Goal: Task Accomplishment & Management: Manage account settings

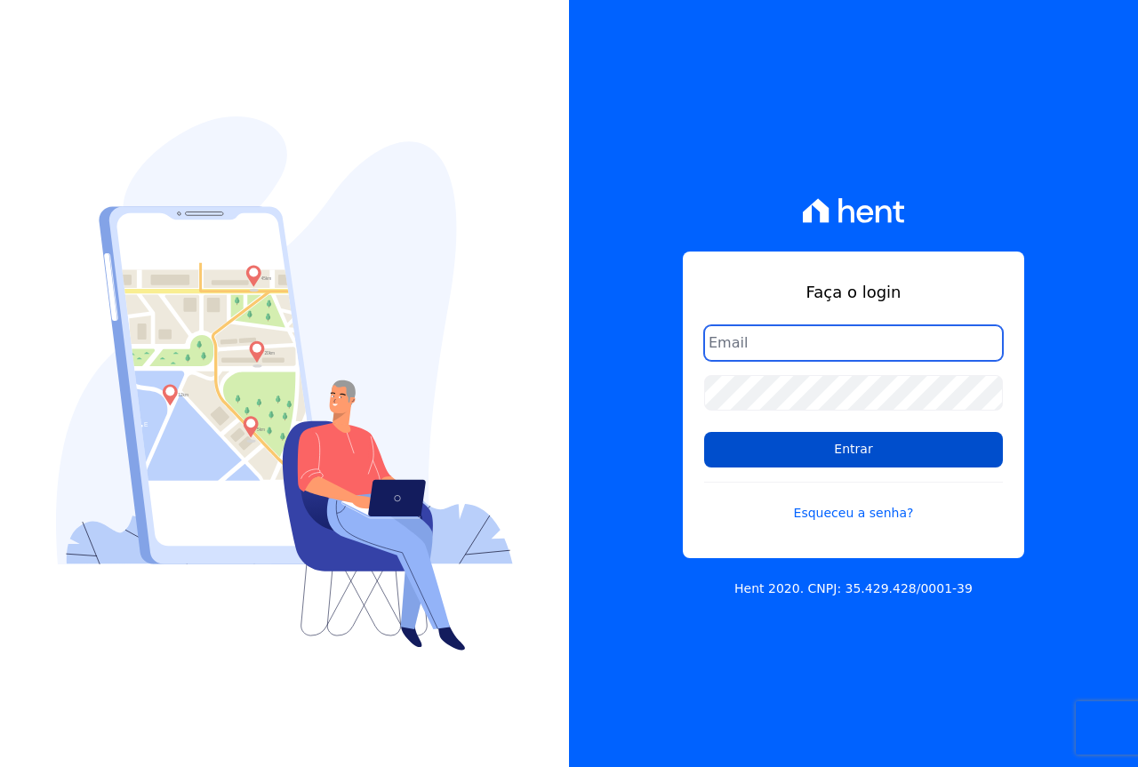
type input "[EMAIL_ADDRESS][DOMAIN_NAME]"
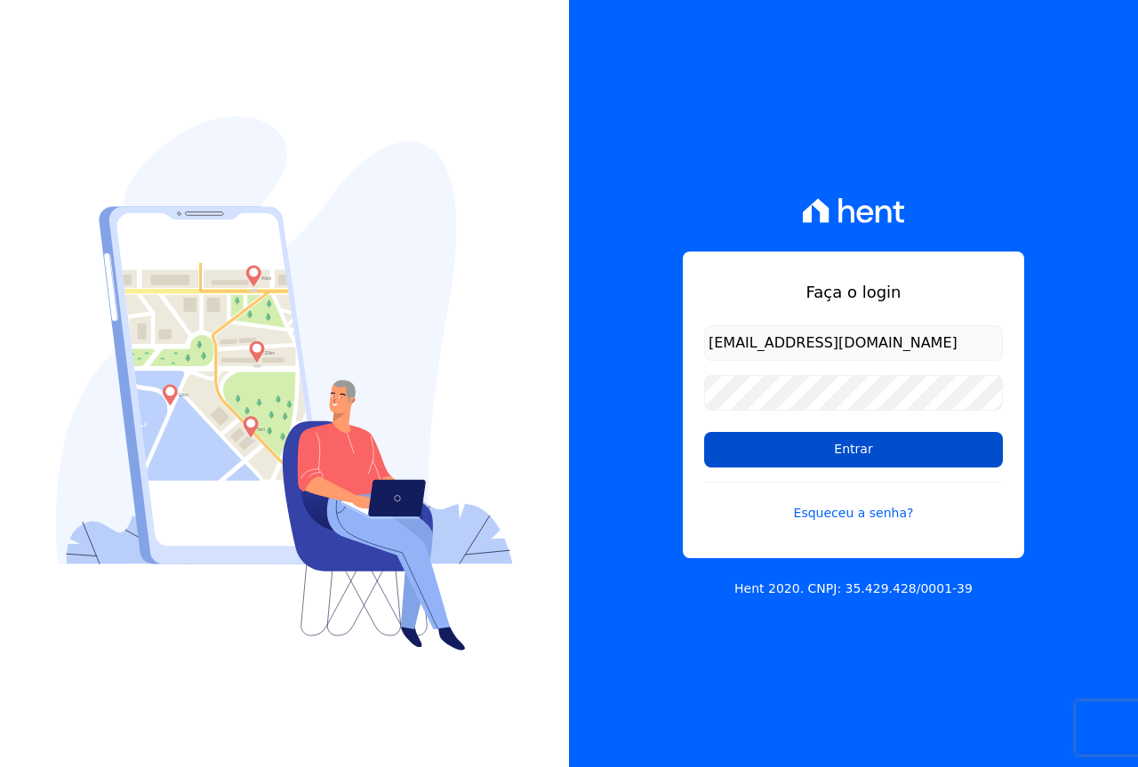
click at [856, 452] on input "Entrar" at bounding box center [853, 450] width 299 height 36
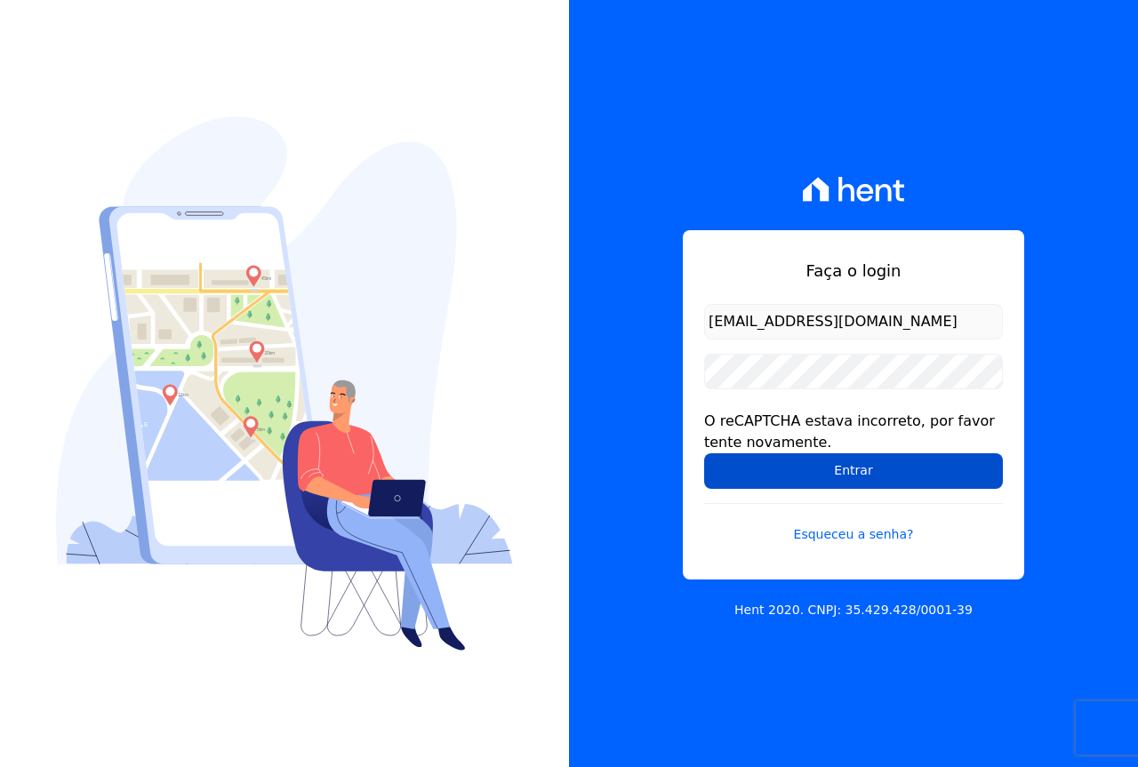
click at [870, 478] on input "Entrar" at bounding box center [853, 472] width 299 height 36
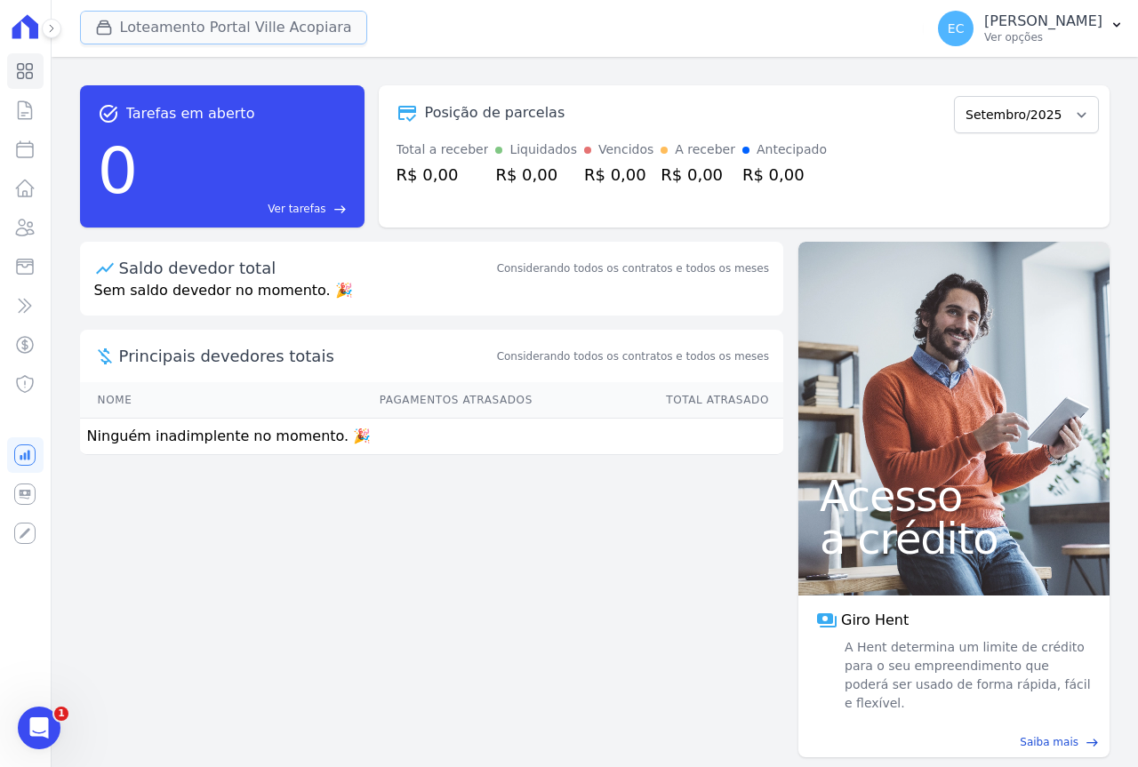
click at [166, 31] on button "Loteamento Portal Ville Acopiara" at bounding box center [223, 28] width 287 height 34
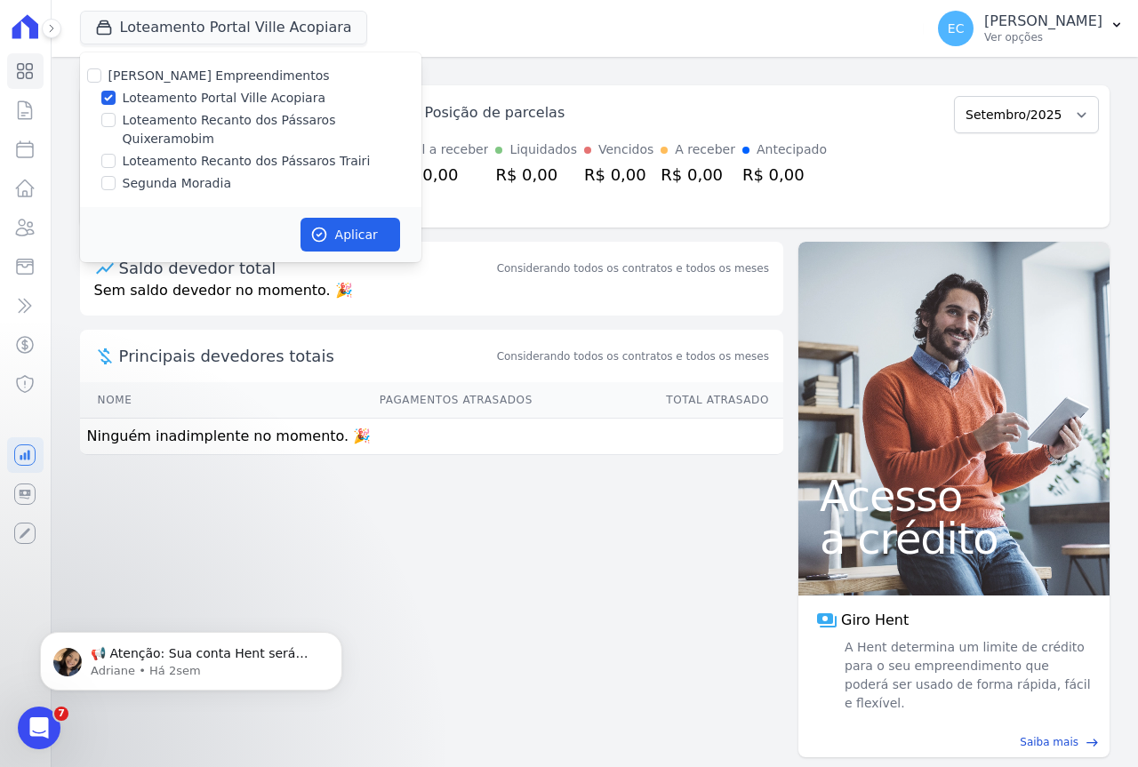
click at [154, 99] on label "Loteamento Portal Ville Acopiara" at bounding box center [224, 98] width 203 height 19
click at [116, 99] on input "Loteamento Portal Ville Acopiara" at bounding box center [108, 98] width 14 height 14
checkbox input "false"
click at [171, 132] on div "Cabral Empreendimentos Loteamento Portal Ville Acopiara Loteamento Recanto dos …" at bounding box center [250, 129] width 341 height 155
click at [173, 152] on label "Loteamento Recanto dos Pássaros Trairi" at bounding box center [247, 161] width 248 height 19
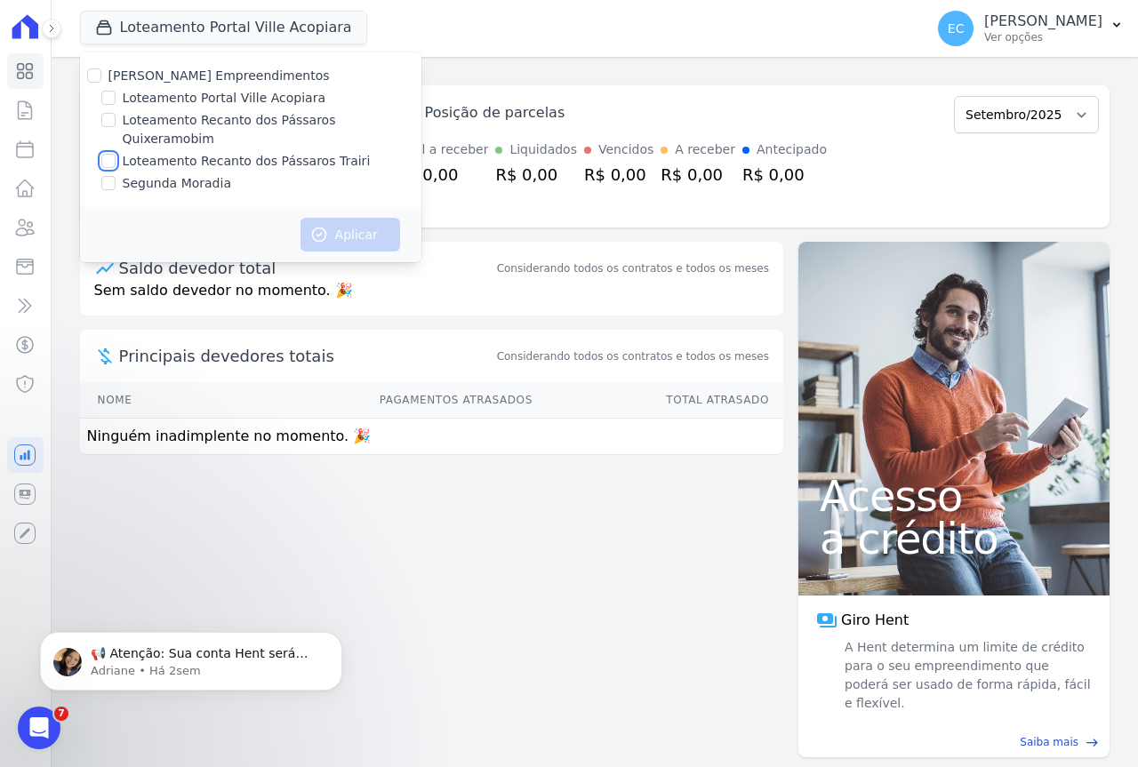
click at [116, 154] on input "Loteamento Recanto dos Pássaros Trairi" at bounding box center [108, 161] width 14 height 14
checkbox input "true"
click at [358, 218] on button "Aplicar" at bounding box center [351, 235] width 100 height 34
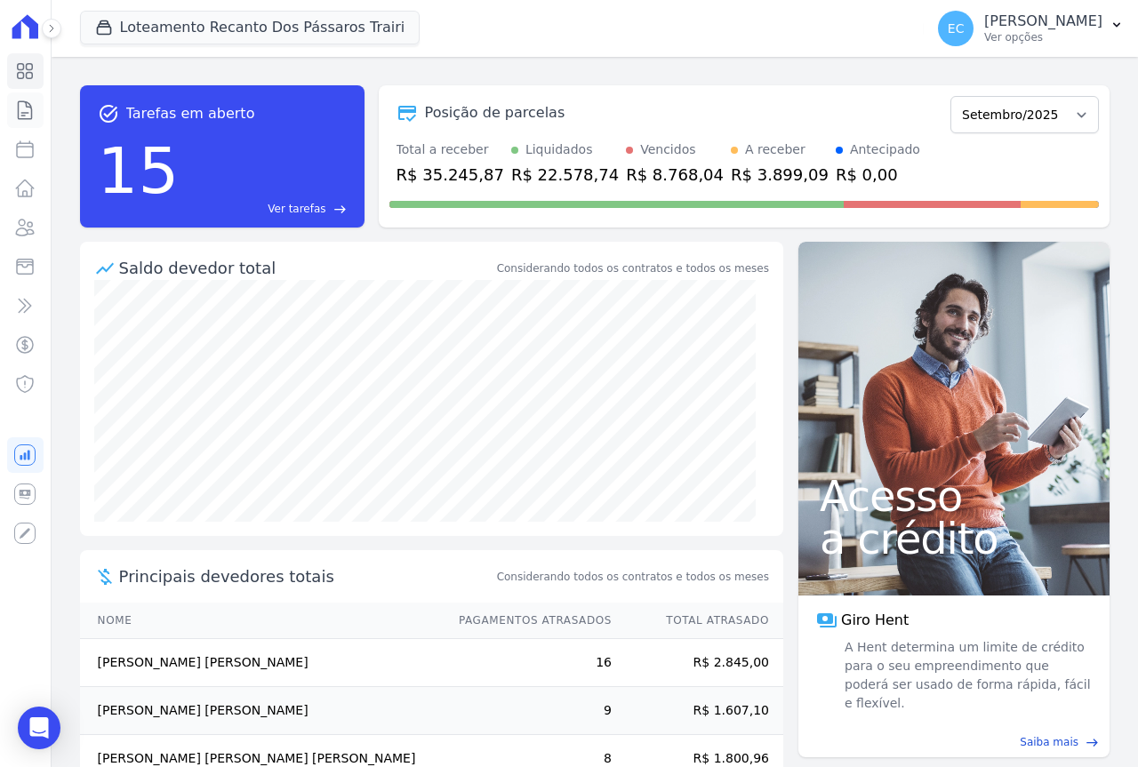
click at [16, 107] on icon at bounding box center [24, 110] width 21 height 21
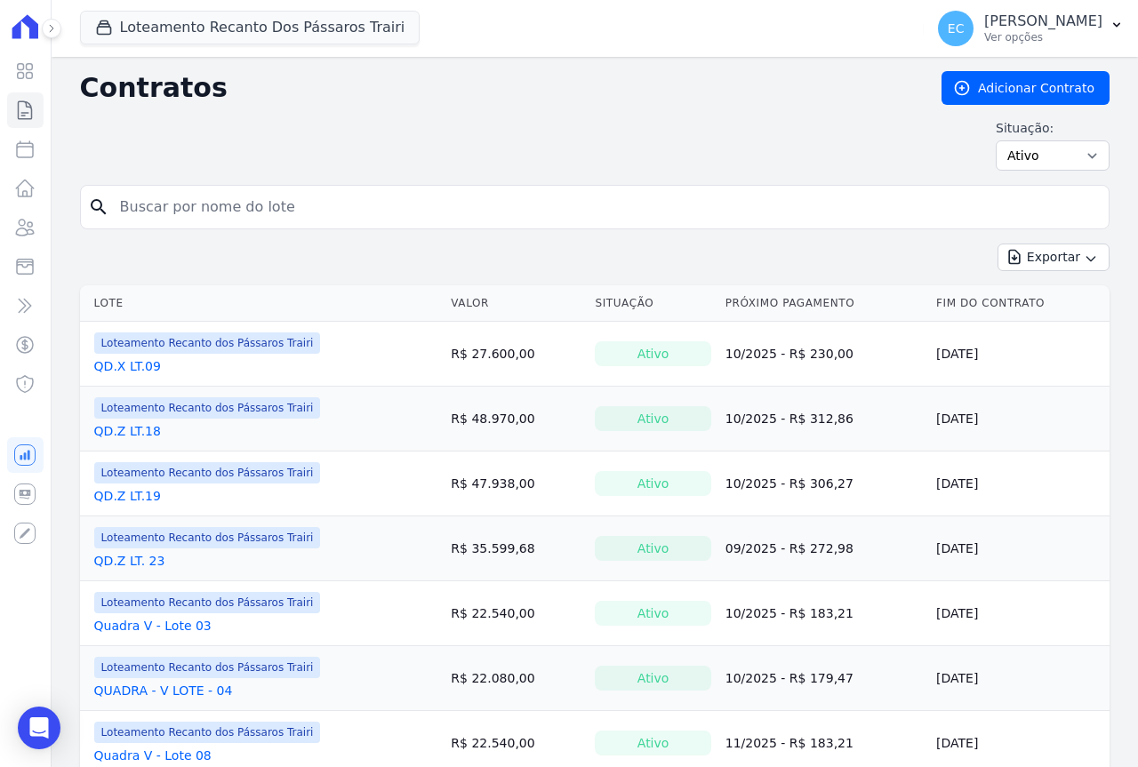
click at [170, 213] on input "search" at bounding box center [605, 207] width 992 height 36
type input "43"
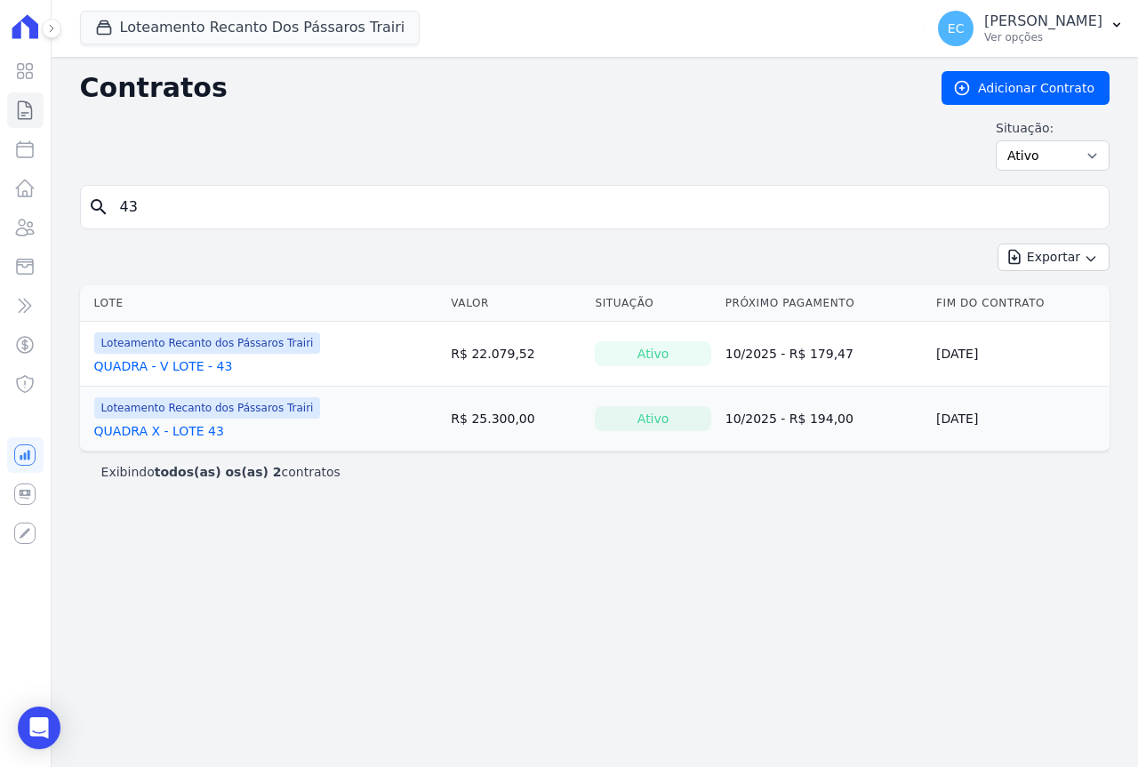
click at [182, 425] on link "QUADRA X - LOTE 43" at bounding box center [159, 431] width 130 height 18
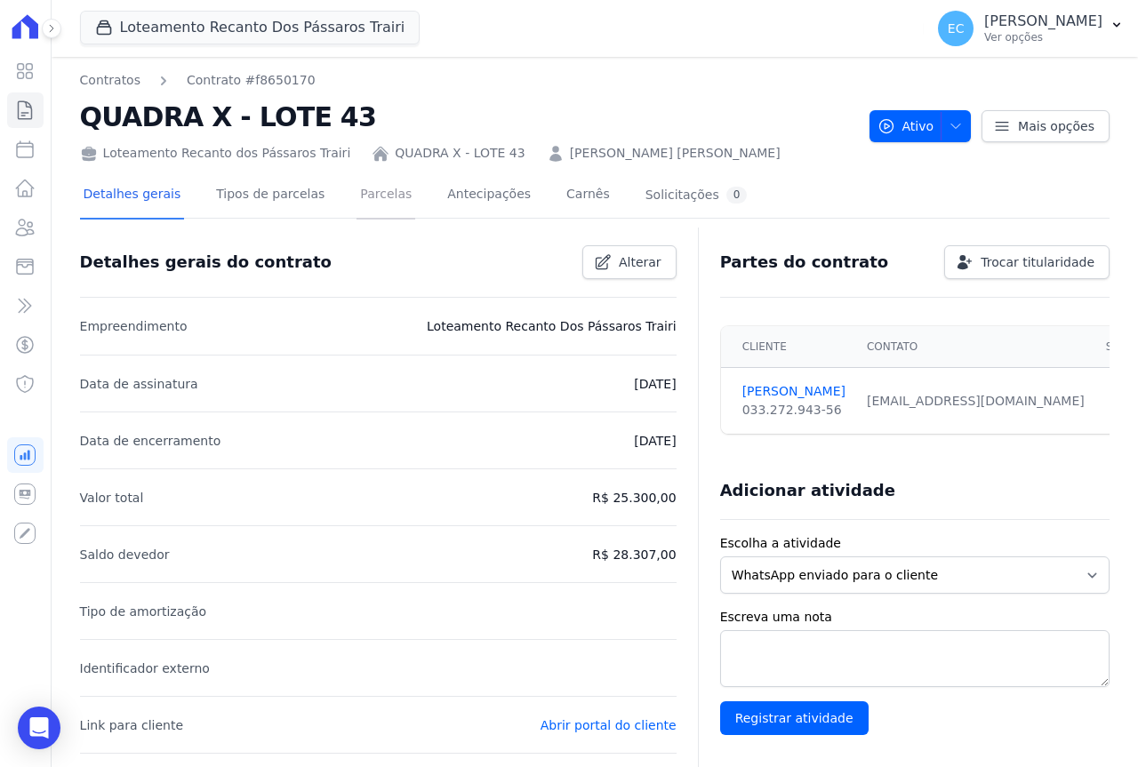
click at [359, 199] on link "Parcelas" at bounding box center [386, 196] width 59 height 47
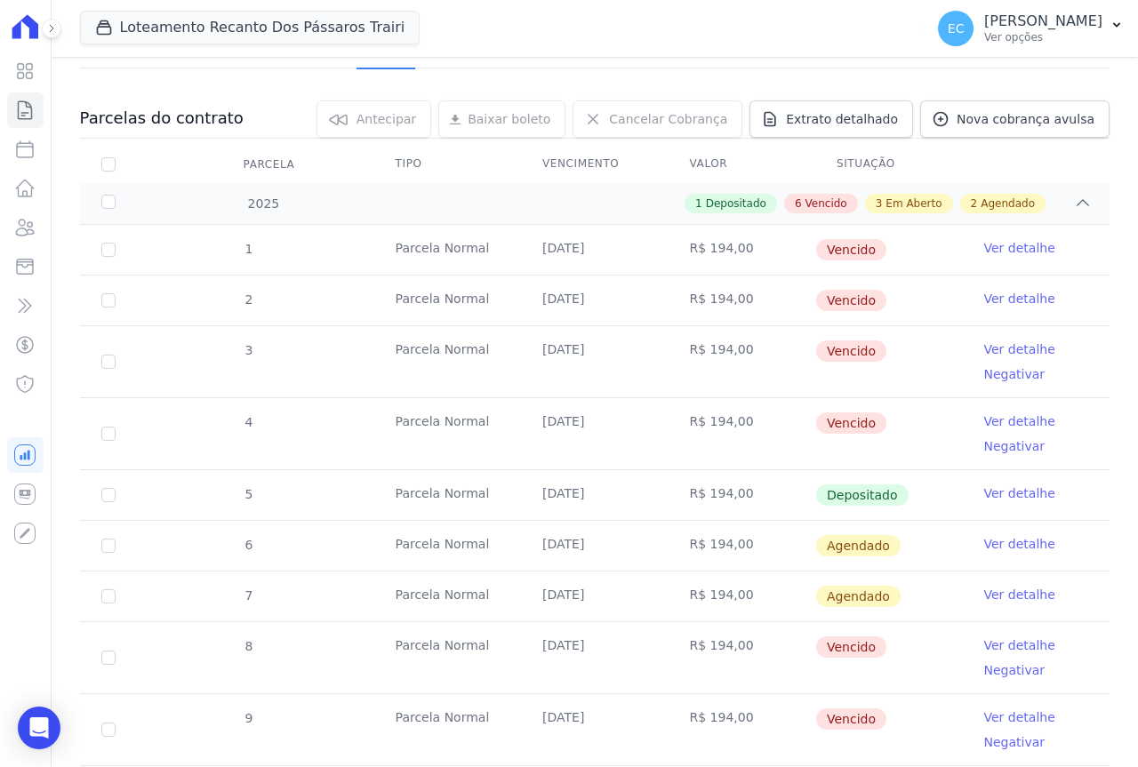
scroll to position [534, 0]
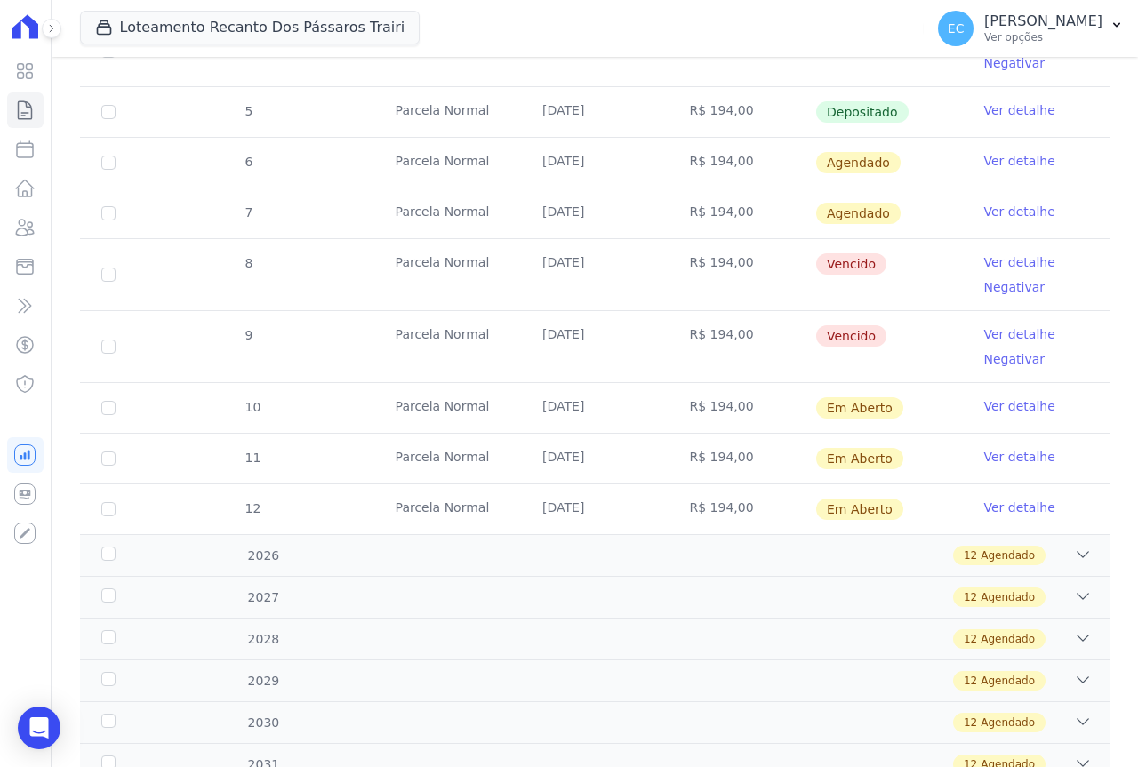
click at [1004, 262] on link "Ver detalhe" at bounding box center [1019, 262] width 71 height 18
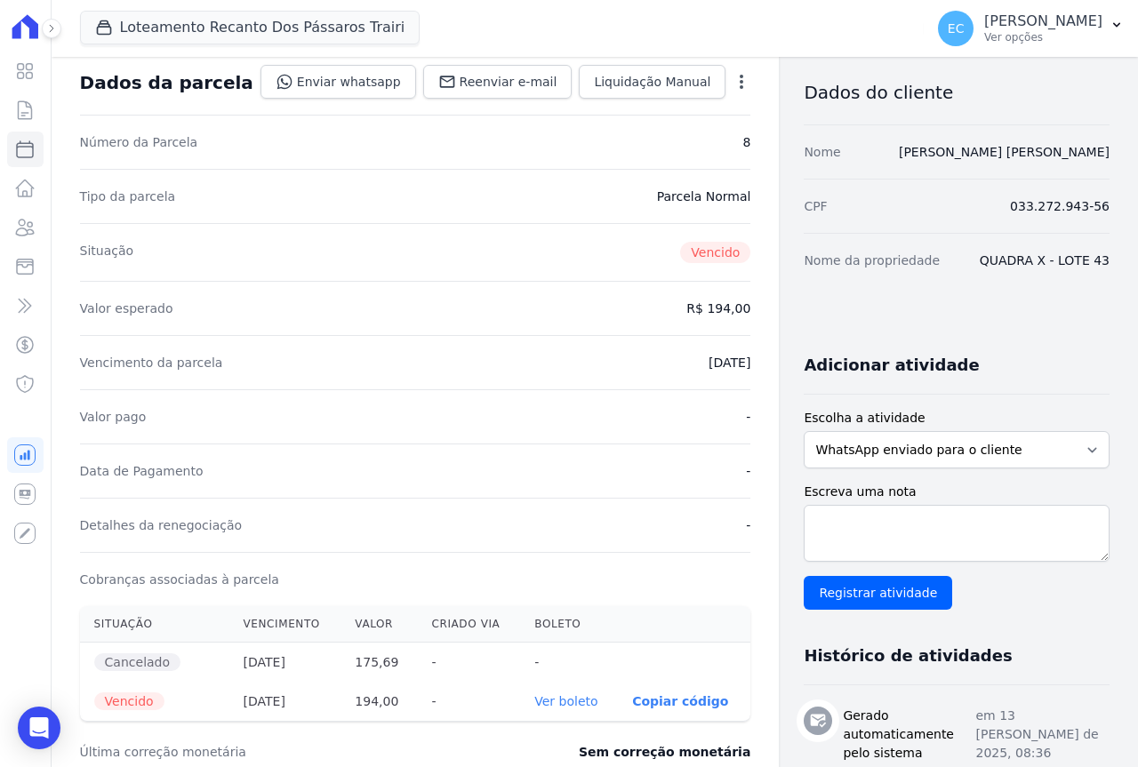
scroll to position [178, 0]
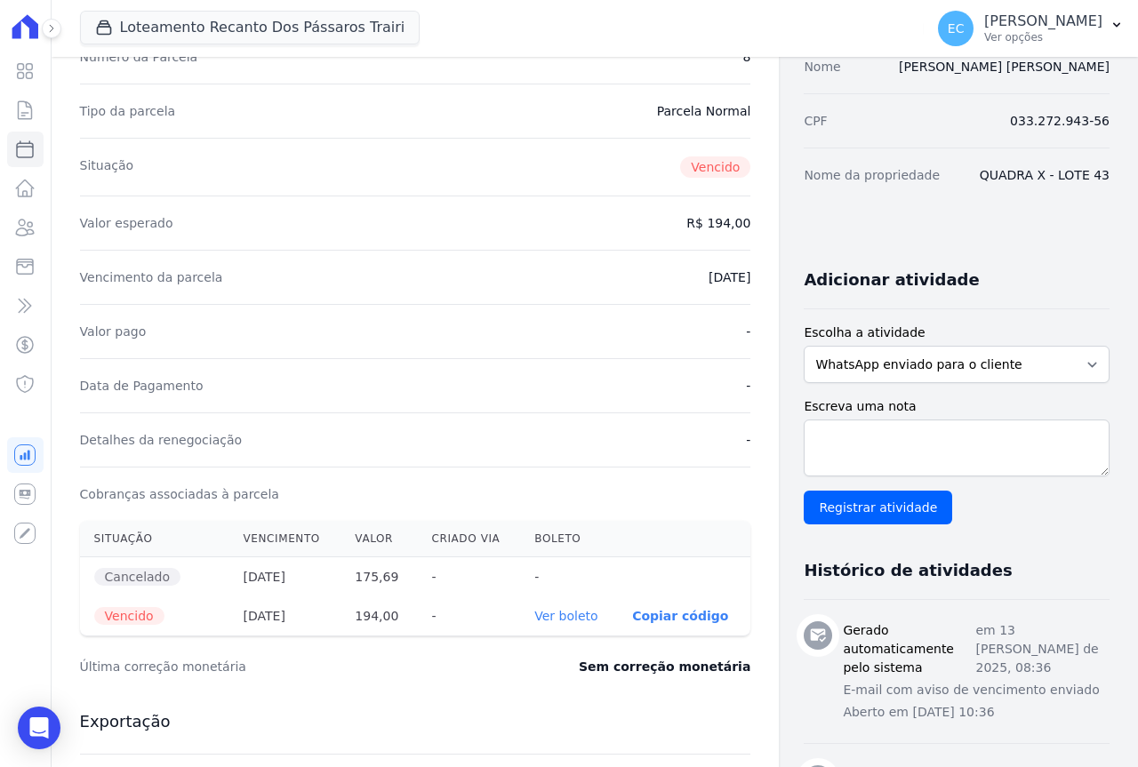
click at [534, 616] on link "Ver boleto" at bounding box center [565, 616] width 63 height 14
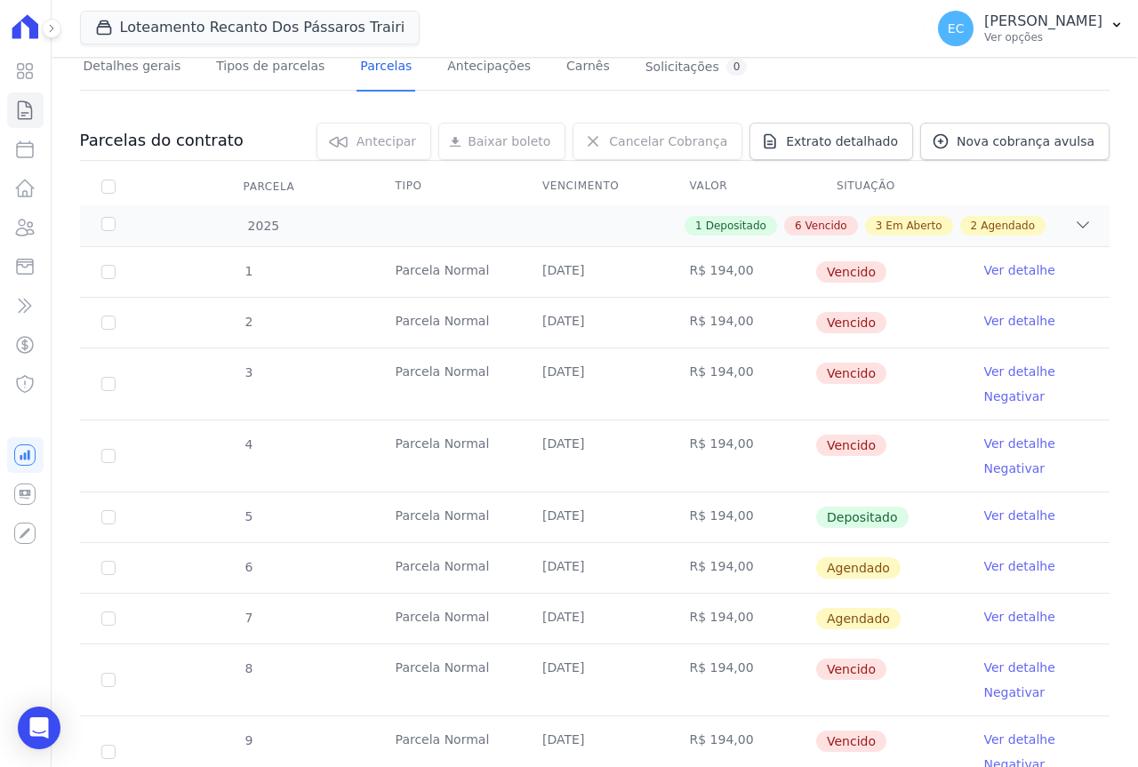
scroll to position [356, 0]
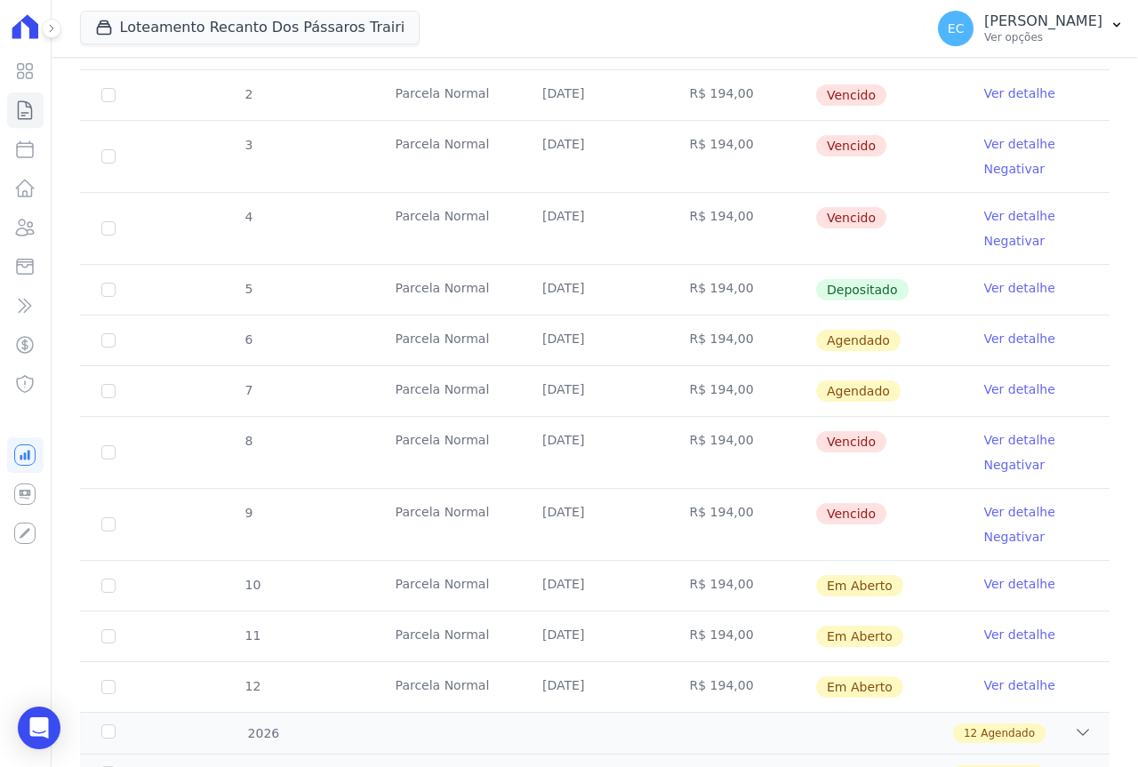
click at [1008, 511] on link "Ver detalhe" at bounding box center [1019, 512] width 71 height 18
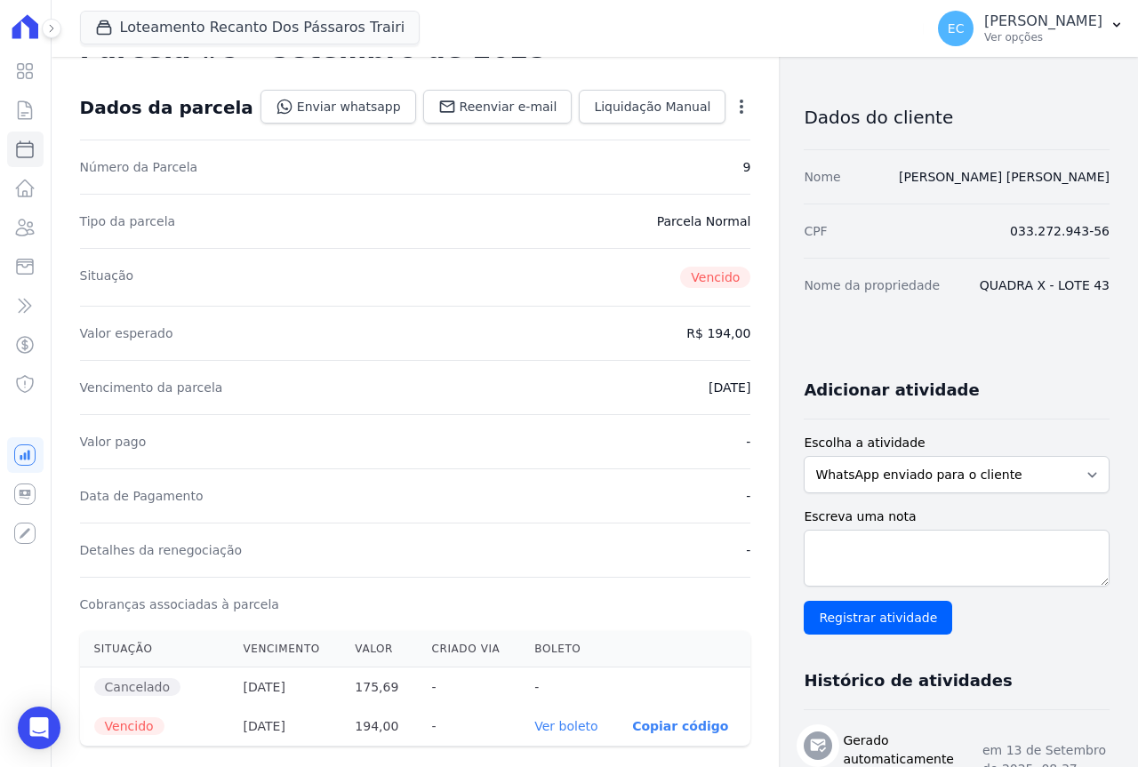
scroll to position [267, 0]
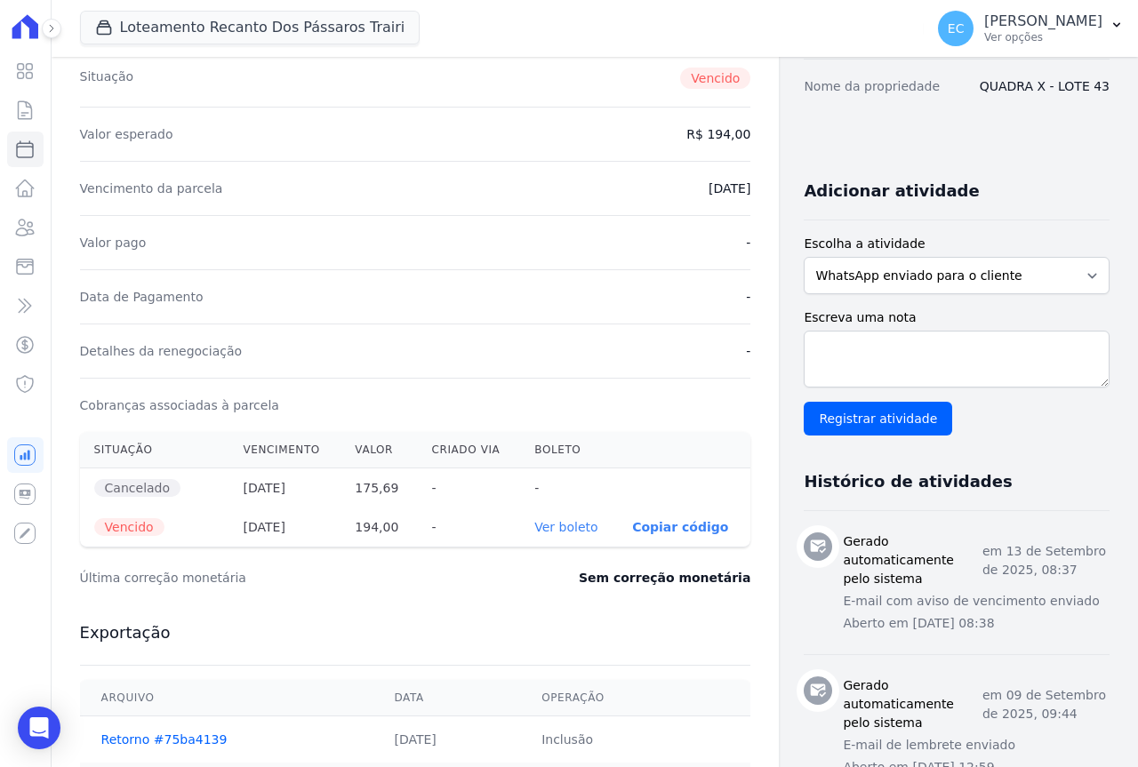
click at [550, 520] on link "Ver boleto" at bounding box center [565, 527] width 63 height 14
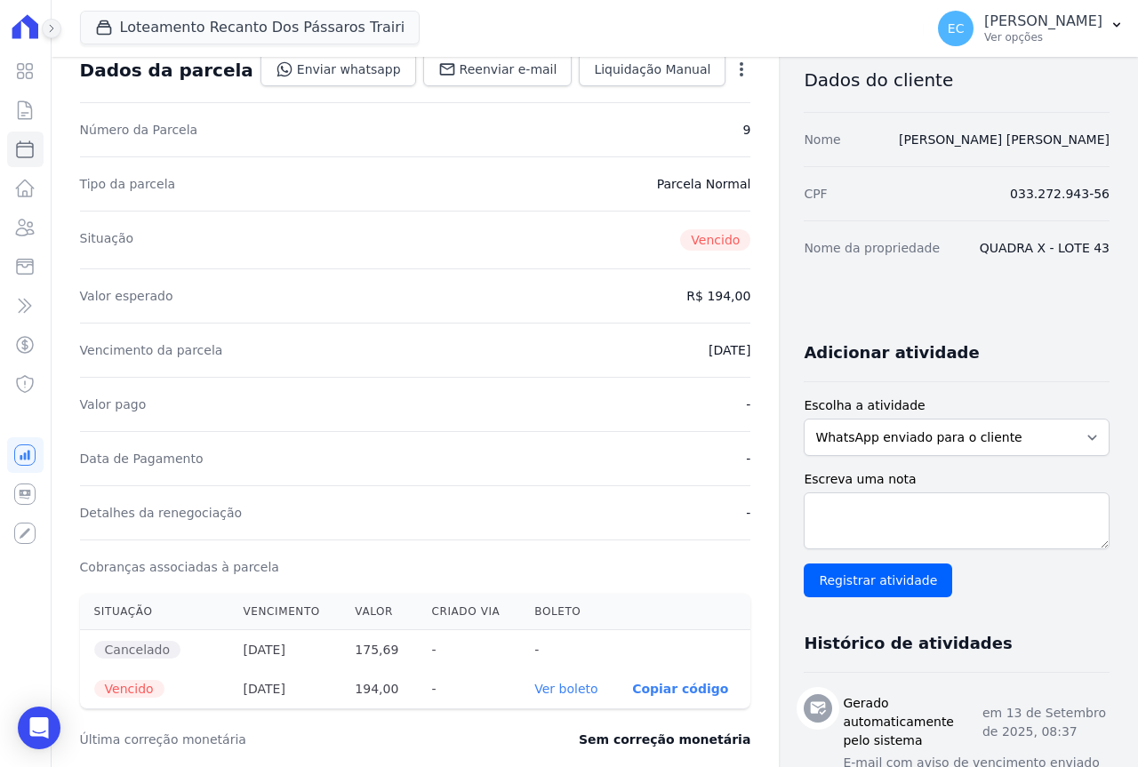
scroll to position [89, 0]
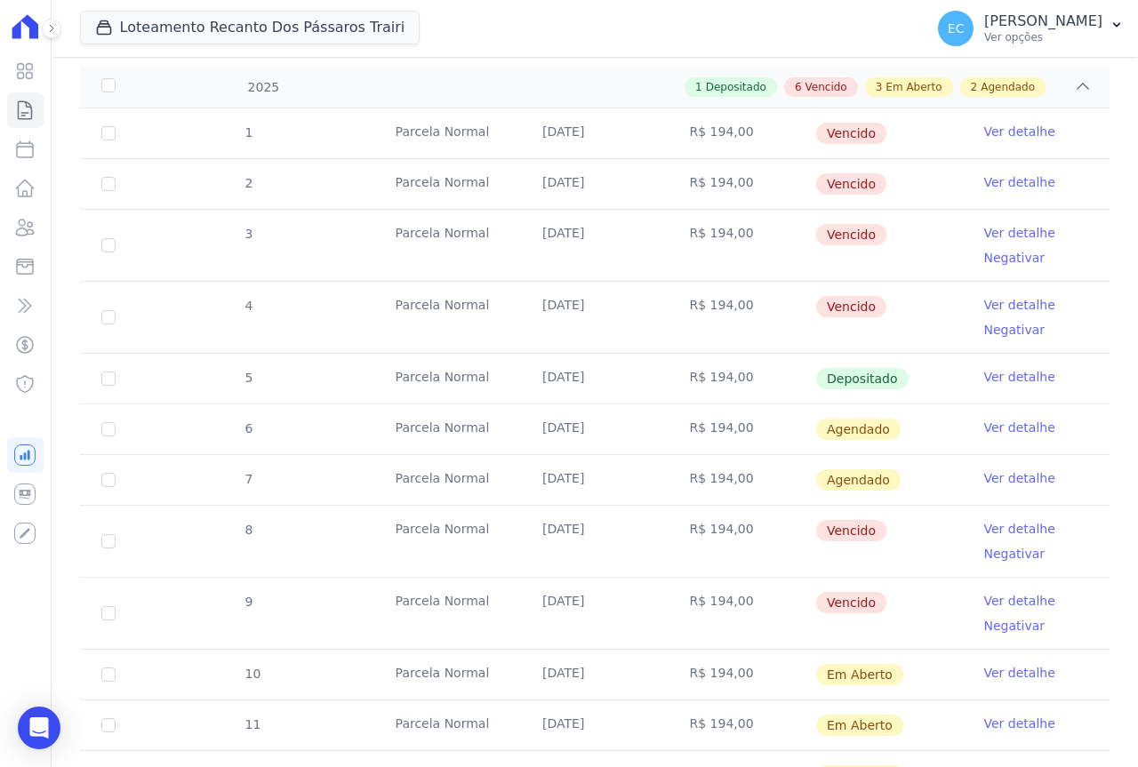
scroll to position [356, 0]
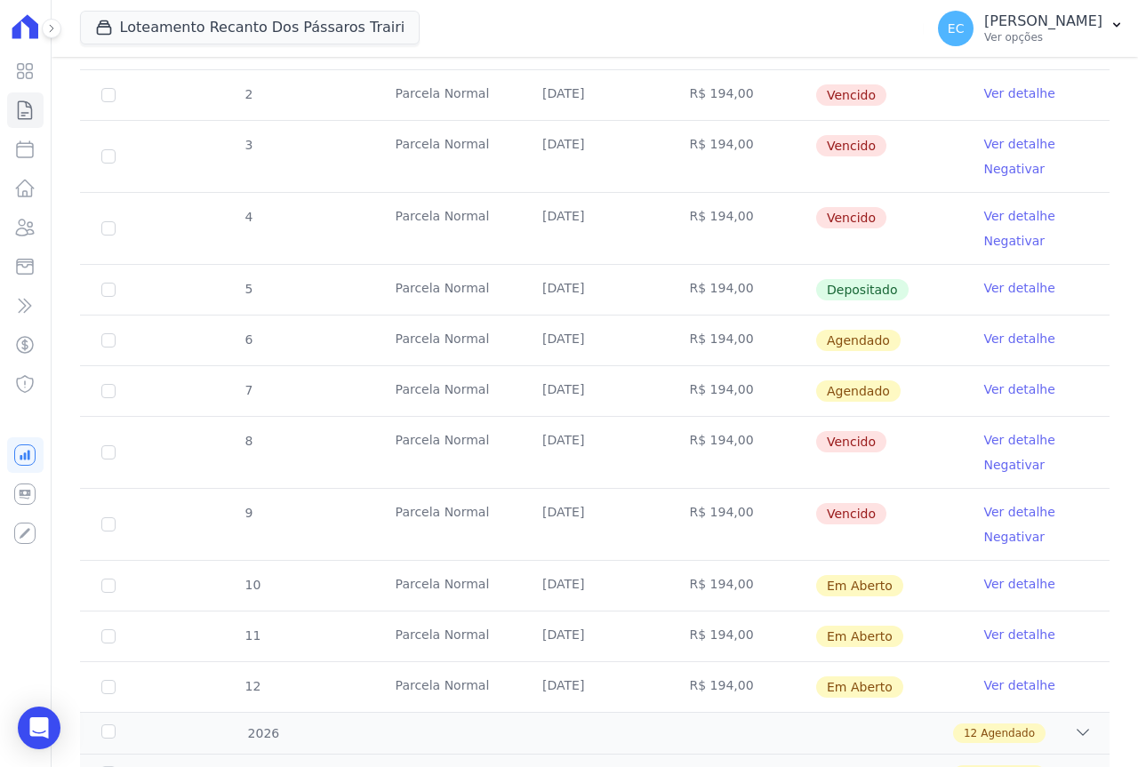
click at [1011, 336] on link "Ver detalhe" at bounding box center [1019, 339] width 71 height 18
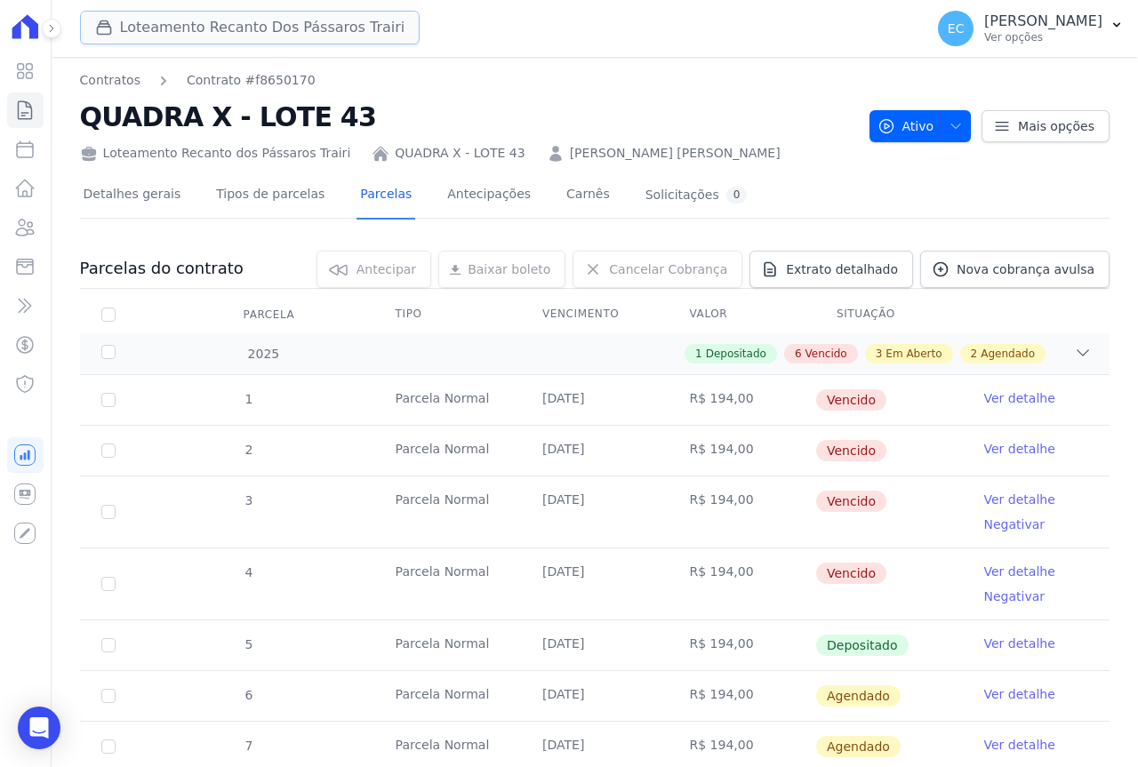
click at [162, 28] on button "Loteamento Recanto Dos Pássaros Trairi" at bounding box center [250, 28] width 341 height 34
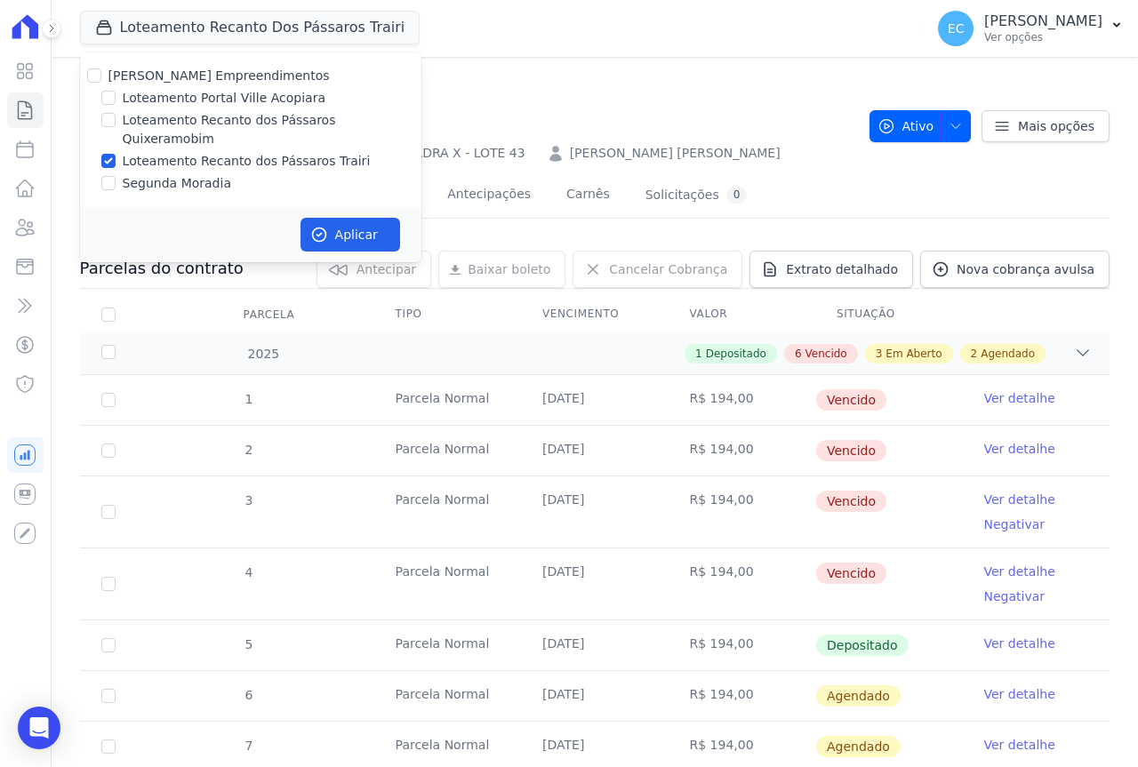
click at [189, 119] on label "Loteamento Recanto dos Pássaros Quixeramobim" at bounding box center [272, 129] width 299 height 37
click at [116, 119] on input "Loteamento Recanto dos Pássaros Quixeramobim" at bounding box center [108, 120] width 14 height 14
checkbox input "true"
click at [356, 231] on button "Aplicar" at bounding box center [351, 235] width 100 height 34
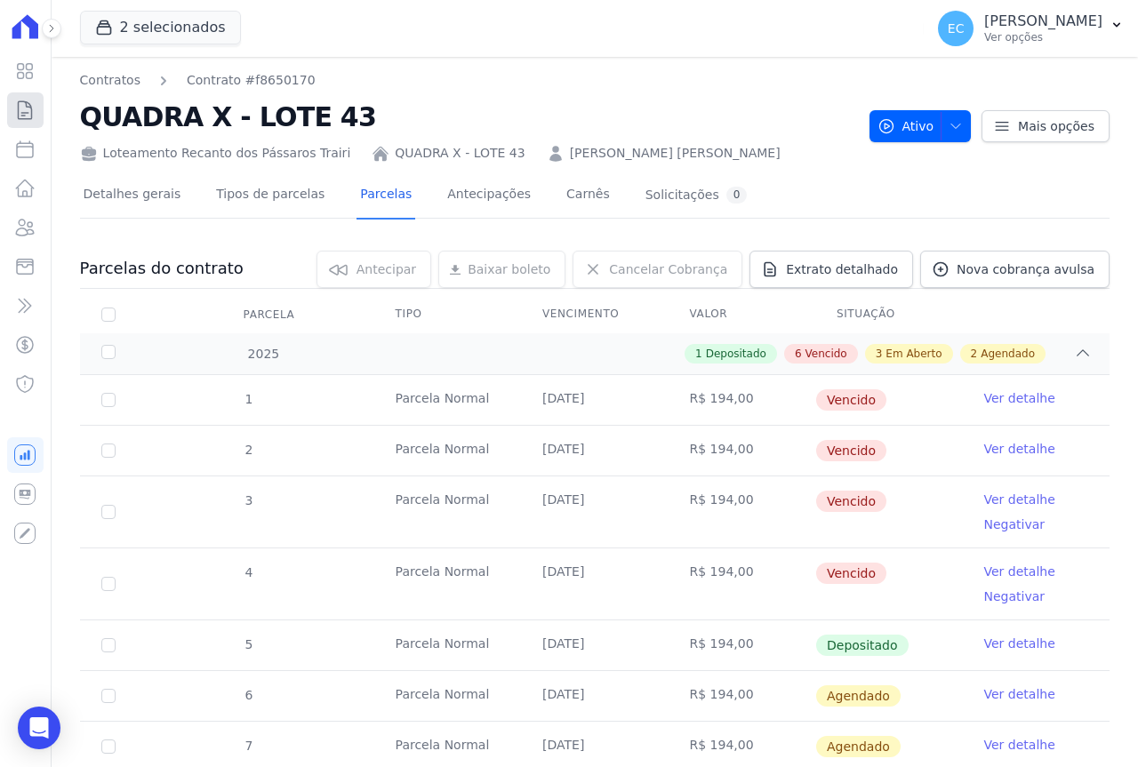
click at [41, 104] on link "Contratos" at bounding box center [25, 110] width 36 height 36
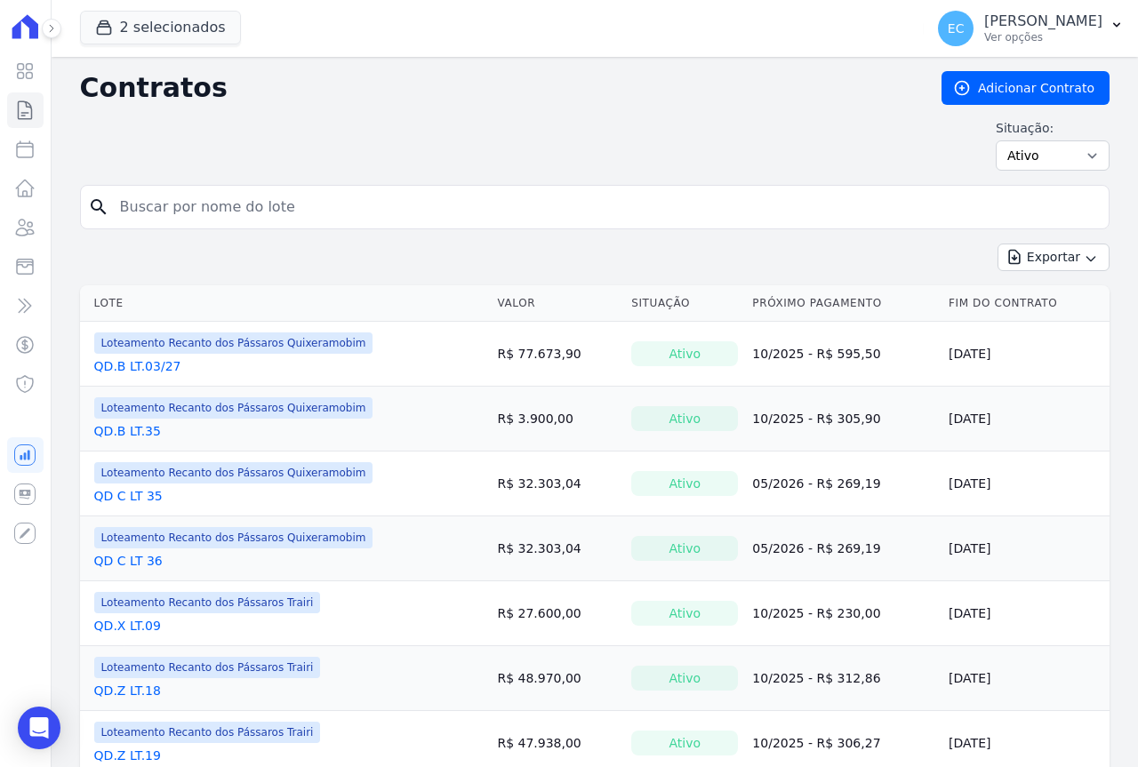
click at [227, 213] on input "search" at bounding box center [605, 207] width 992 height 36
type input "04"
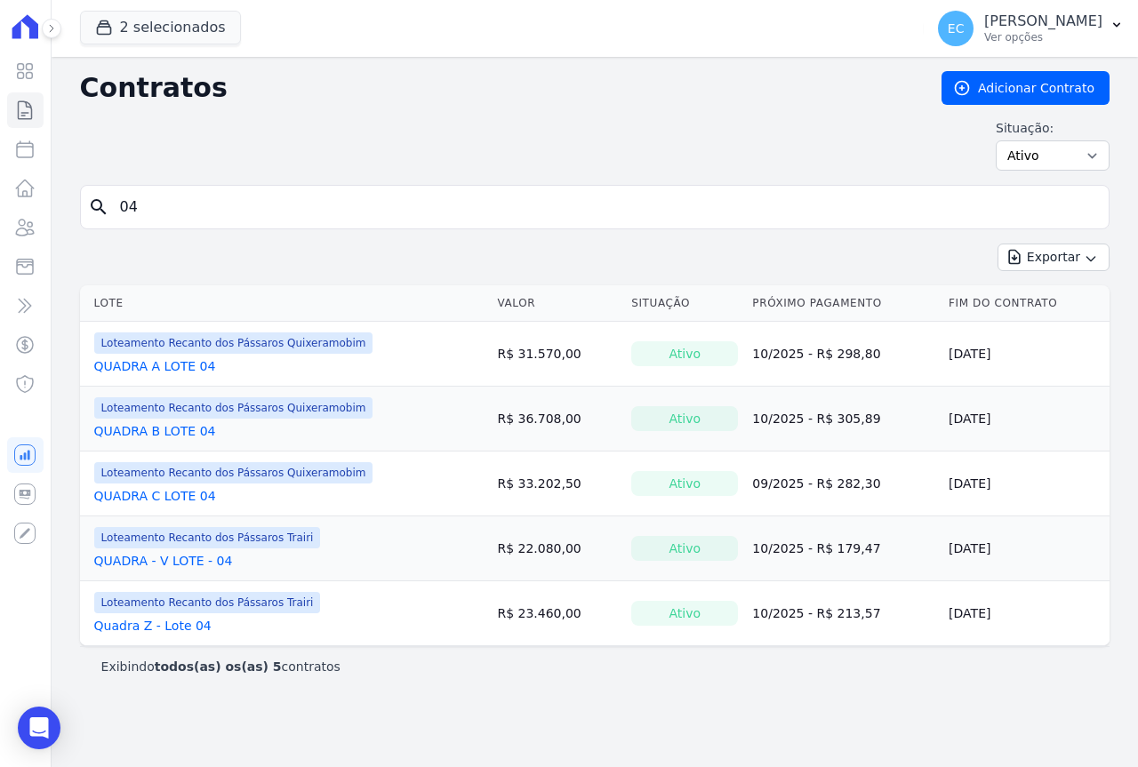
click at [185, 496] on link "QUADRA C LOTE 04" at bounding box center [155, 496] width 122 height 18
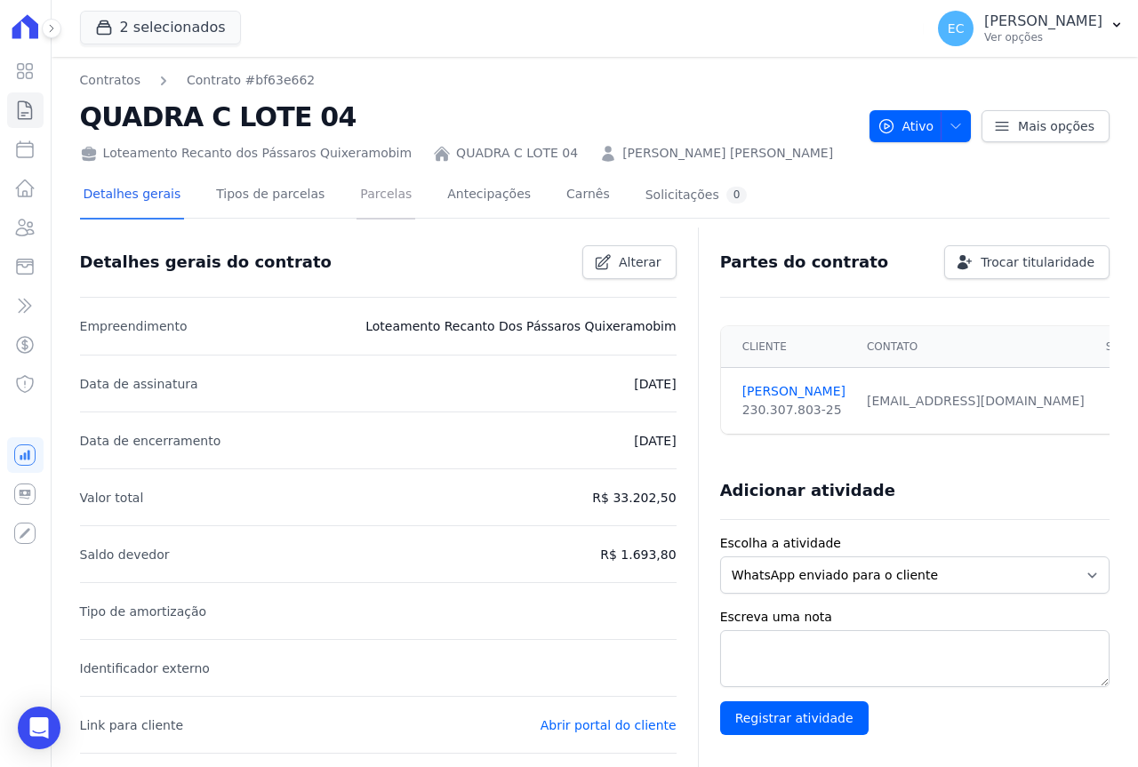
click at [383, 189] on link "Parcelas" at bounding box center [386, 196] width 59 height 47
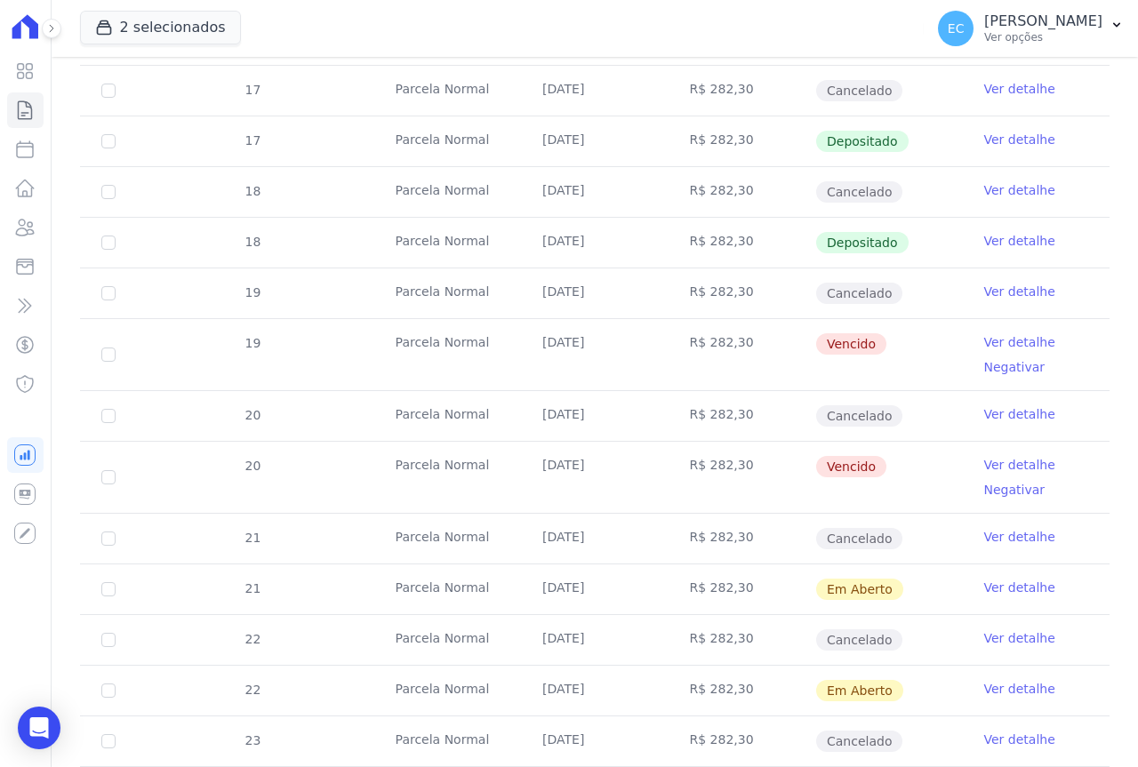
scroll to position [800, 0]
click at [1010, 344] on link "Ver detalhe" at bounding box center [1019, 341] width 71 height 18
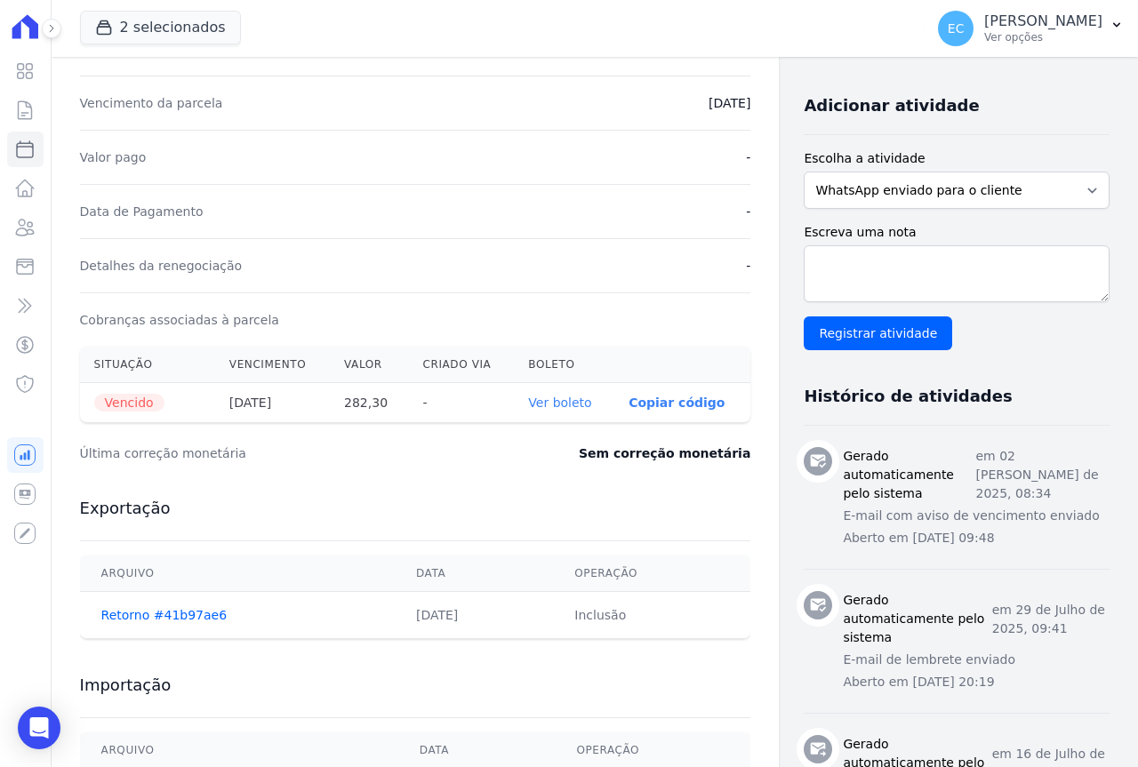
scroll to position [356, 0]
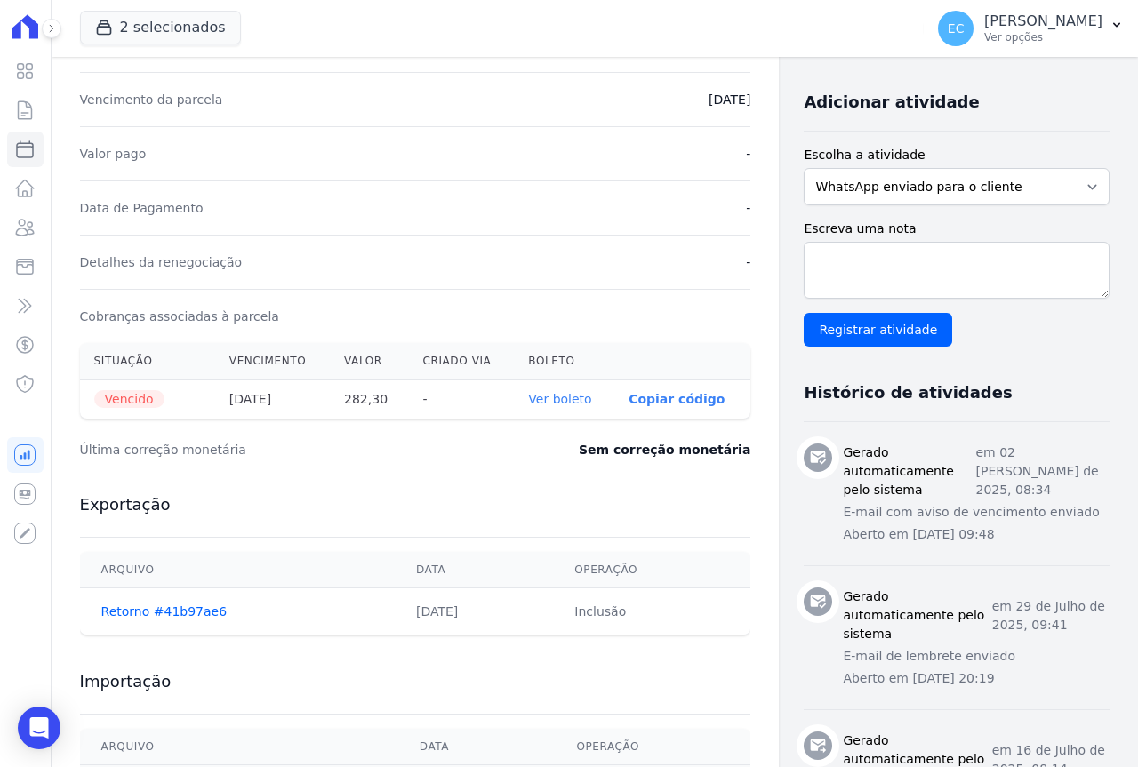
click at [535, 402] on link "Ver boleto" at bounding box center [559, 399] width 63 height 14
